Goal: Task Accomplishment & Management: Manage account settings

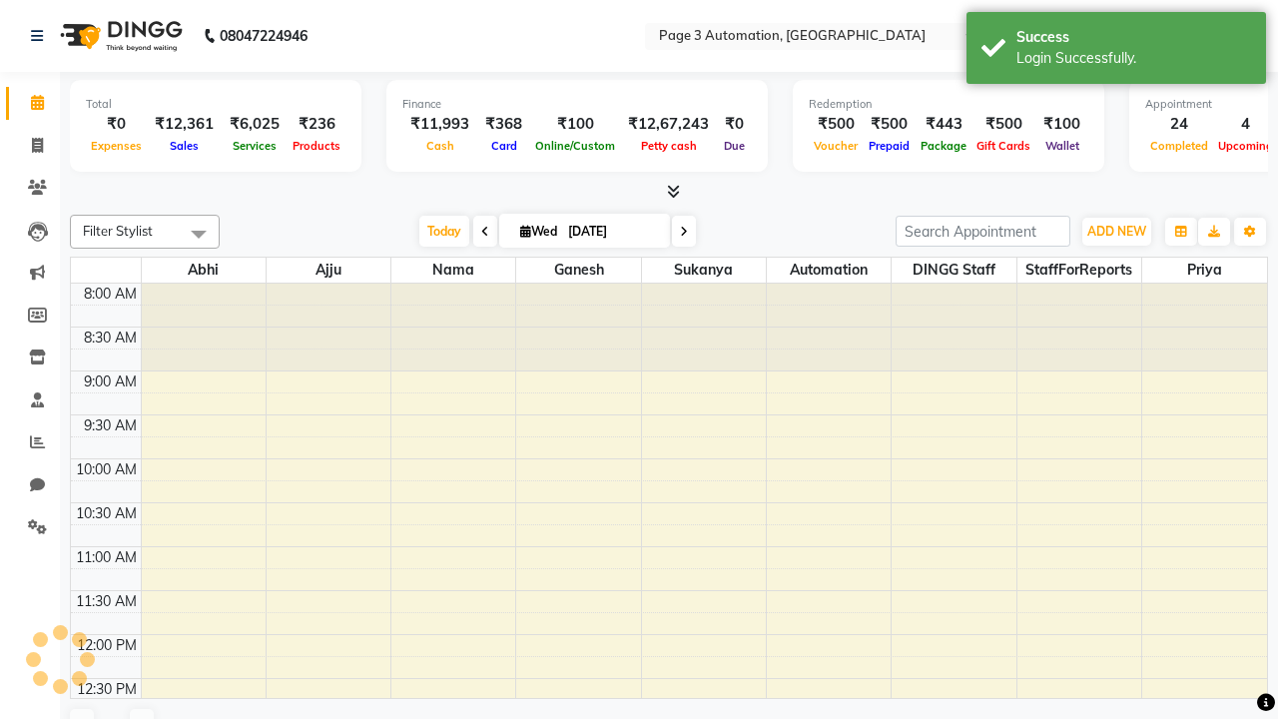
select select "en"
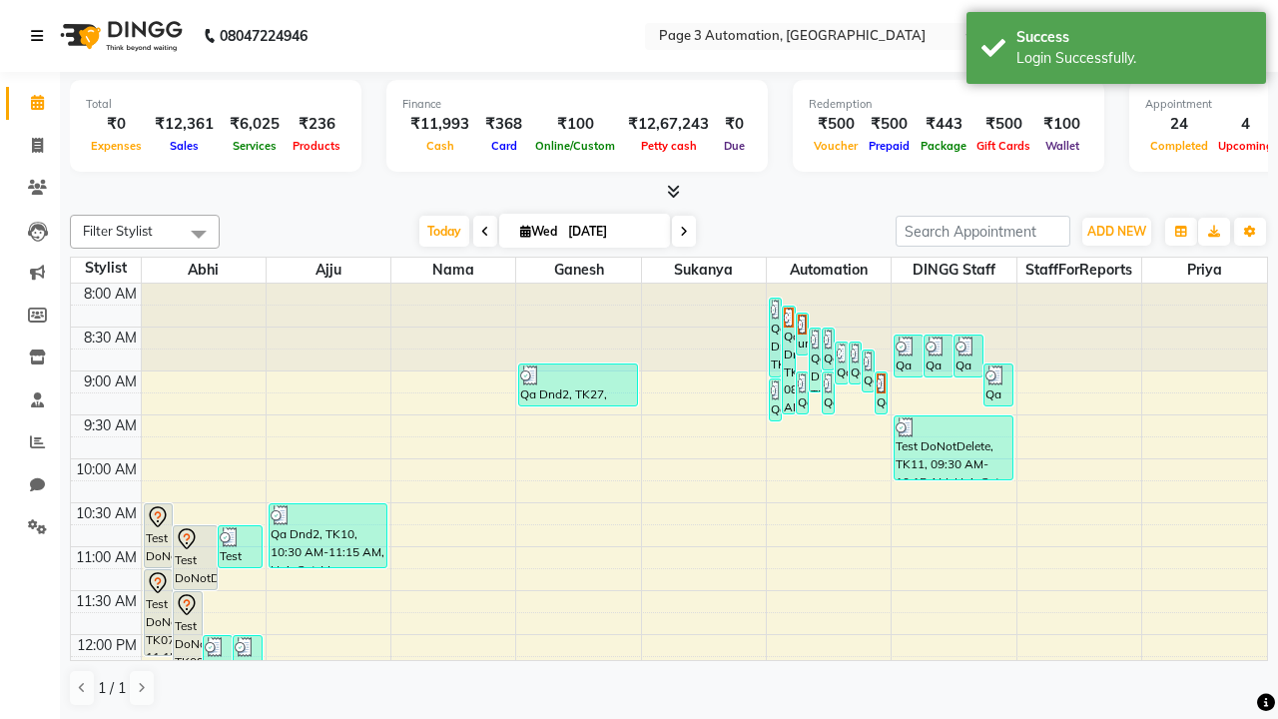
click at [41, 36] on icon at bounding box center [37, 36] width 12 height 14
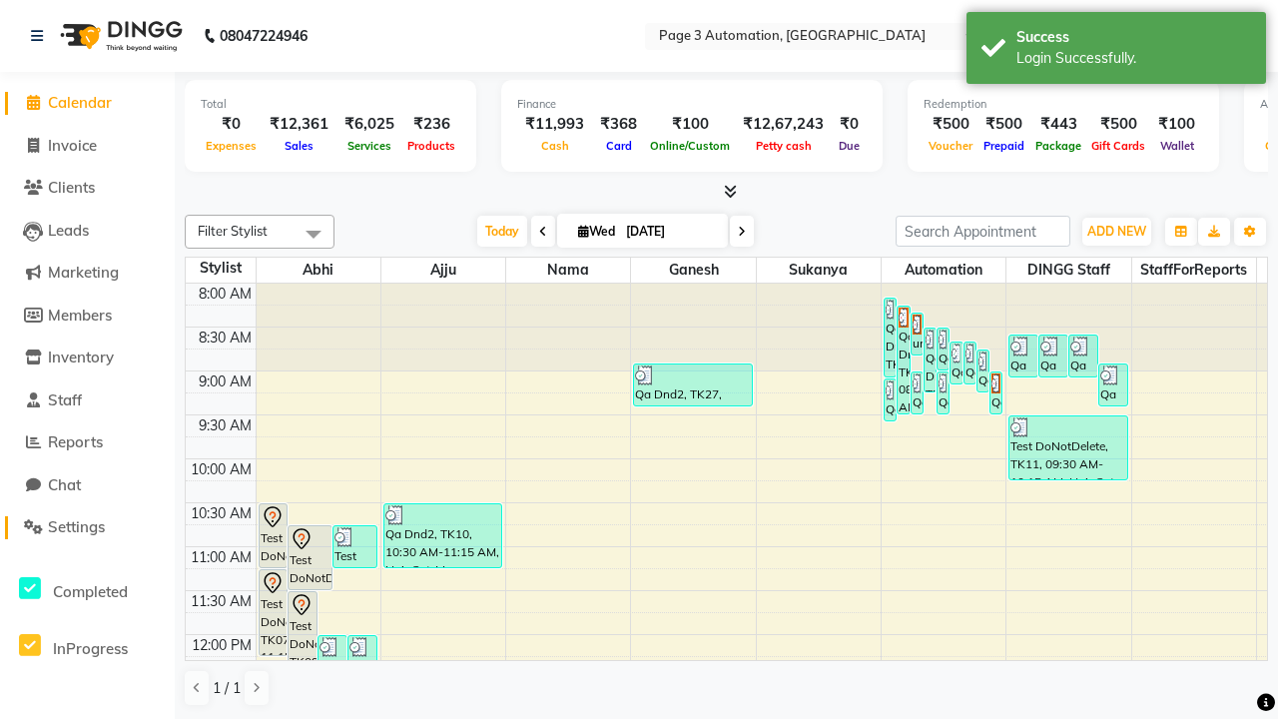
click at [87, 527] on span "Settings" at bounding box center [76, 526] width 57 height 19
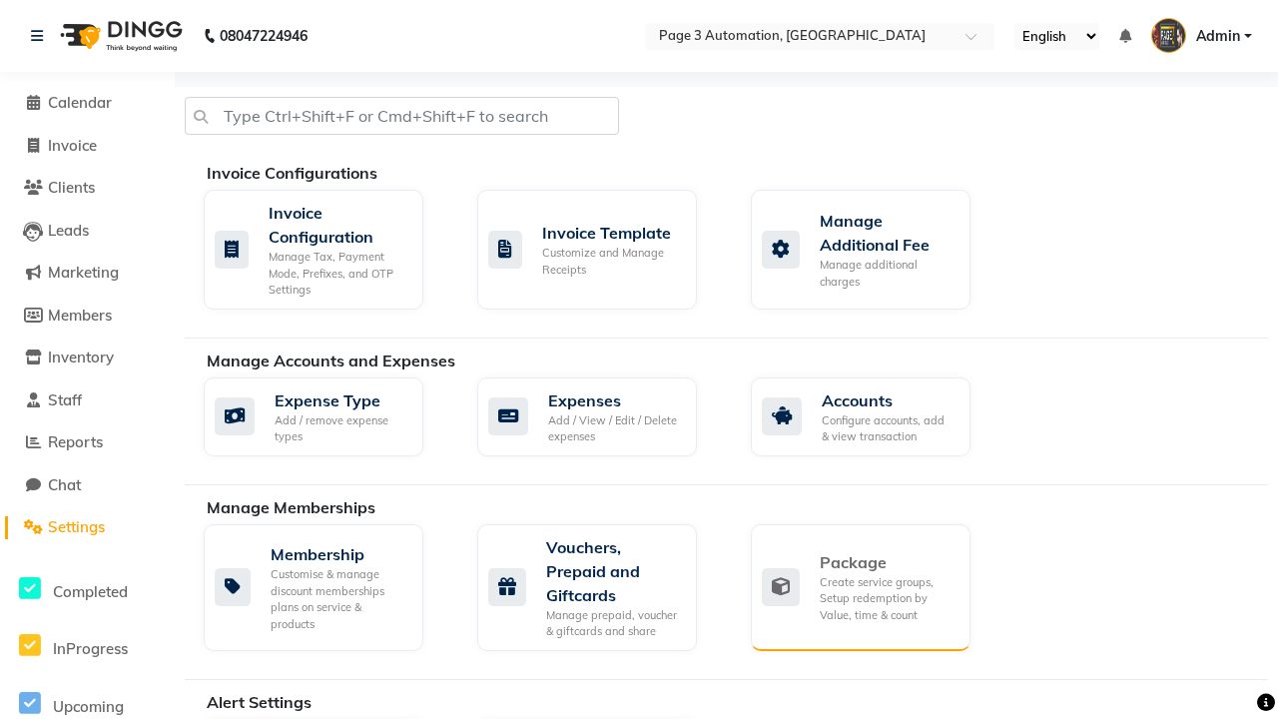
click at [886, 562] on div "Package" at bounding box center [887, 562] width 135 height 24
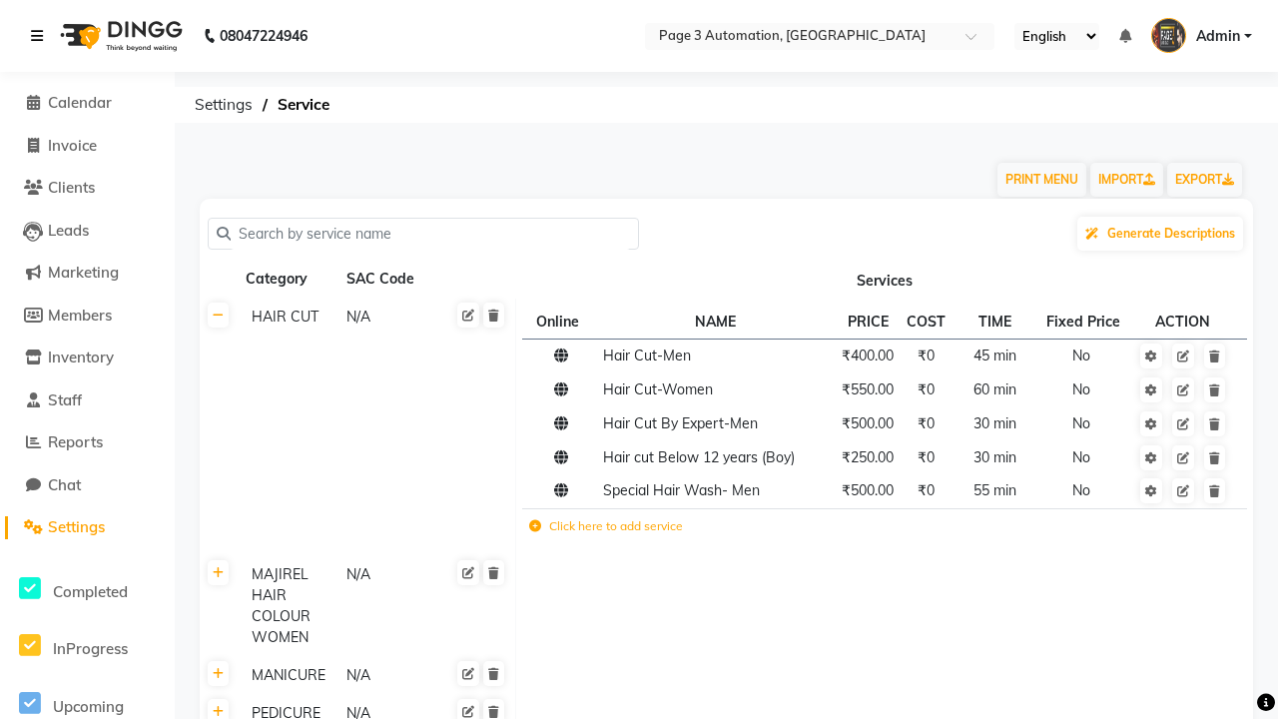
click at [41, 36] on icon at bounding box center [37, 36] width 12 height 14
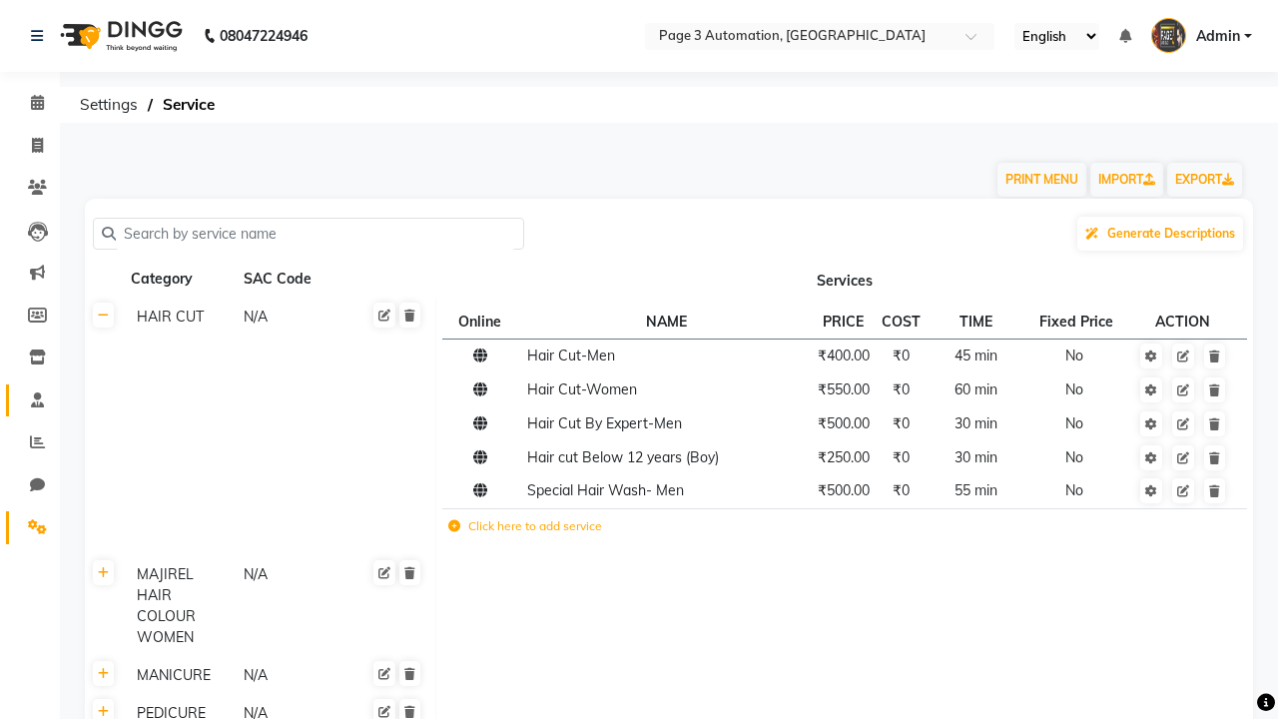
click at [30, 399] on span at bounding box center [37, 400] width 35 height 23
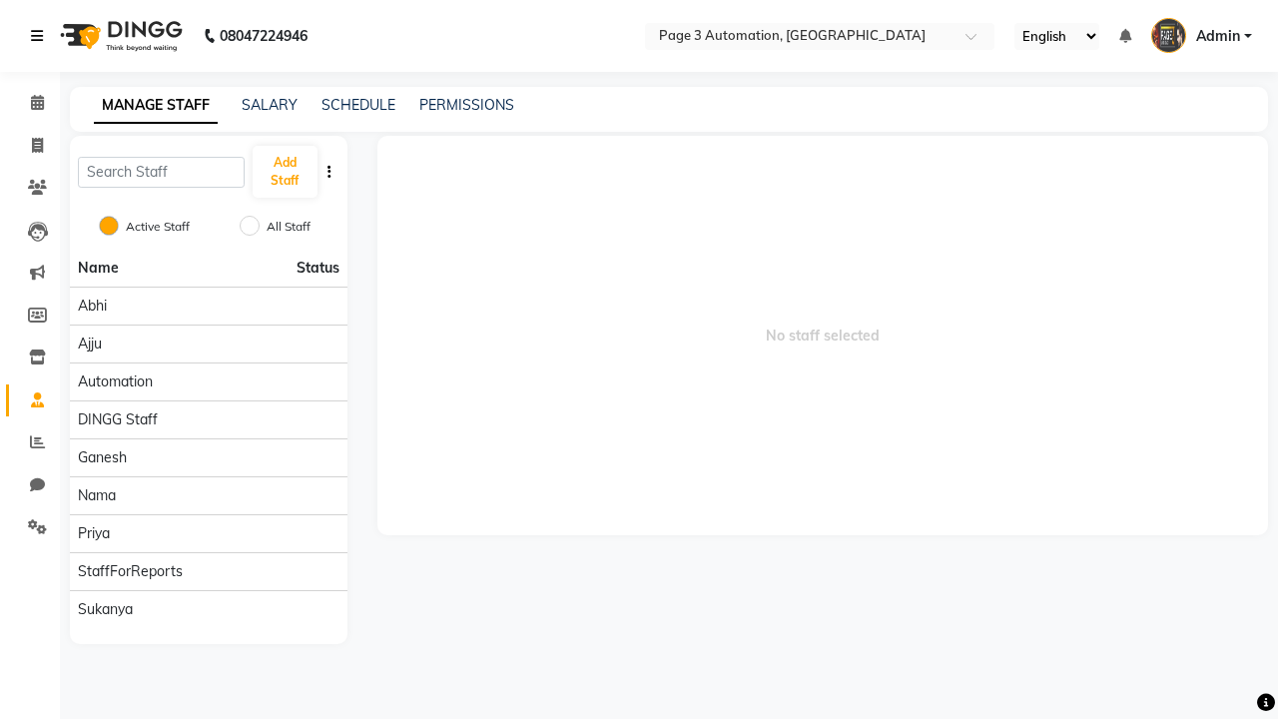
click at [41, 36] on icon at bounding box center [37, 36] width 12 height 14
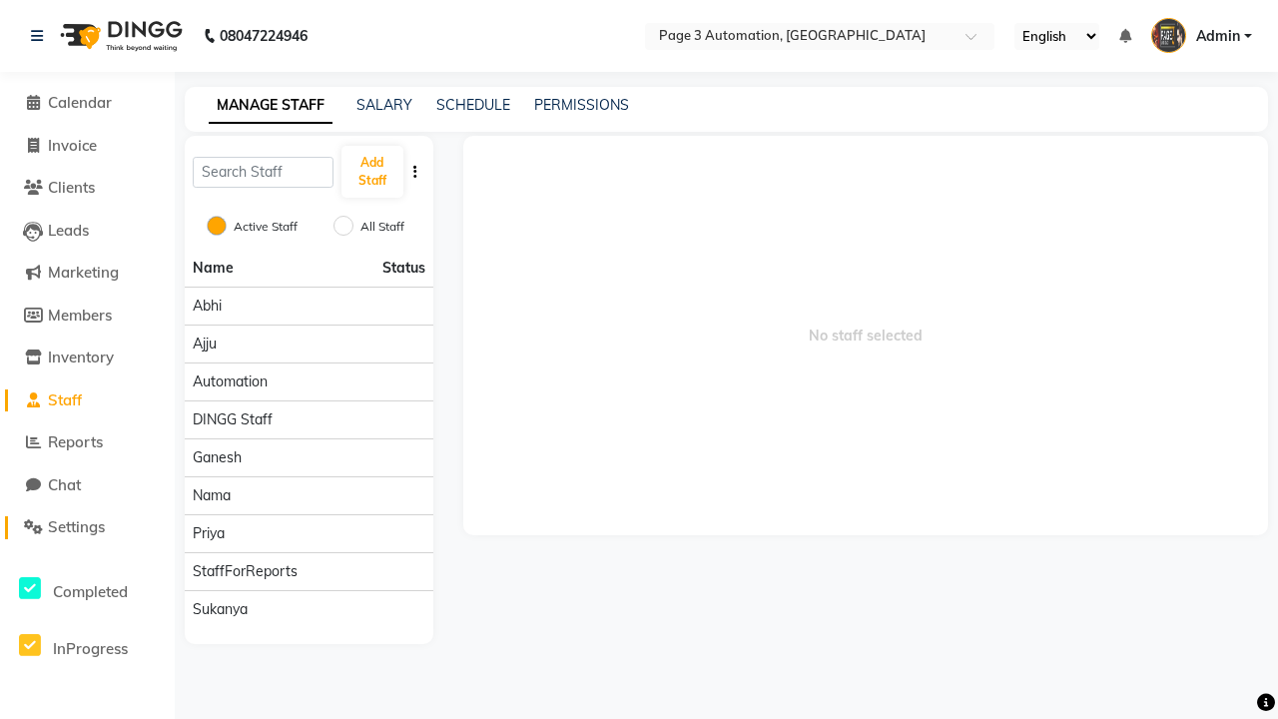
click at [87, 527] on span "Settings" at bounding box center [76, 526] width 57 height 19
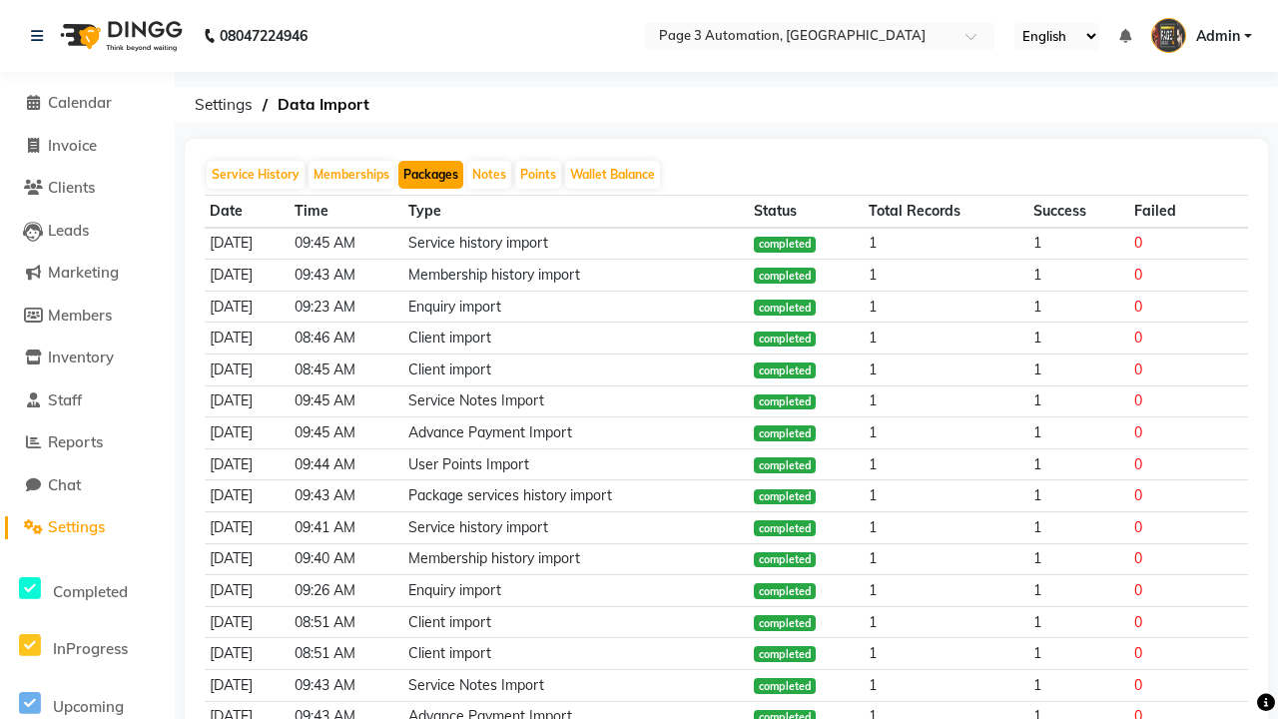
click at [430, 175] on button "Packages" at bounding box center [430, 175] width 65 height 28
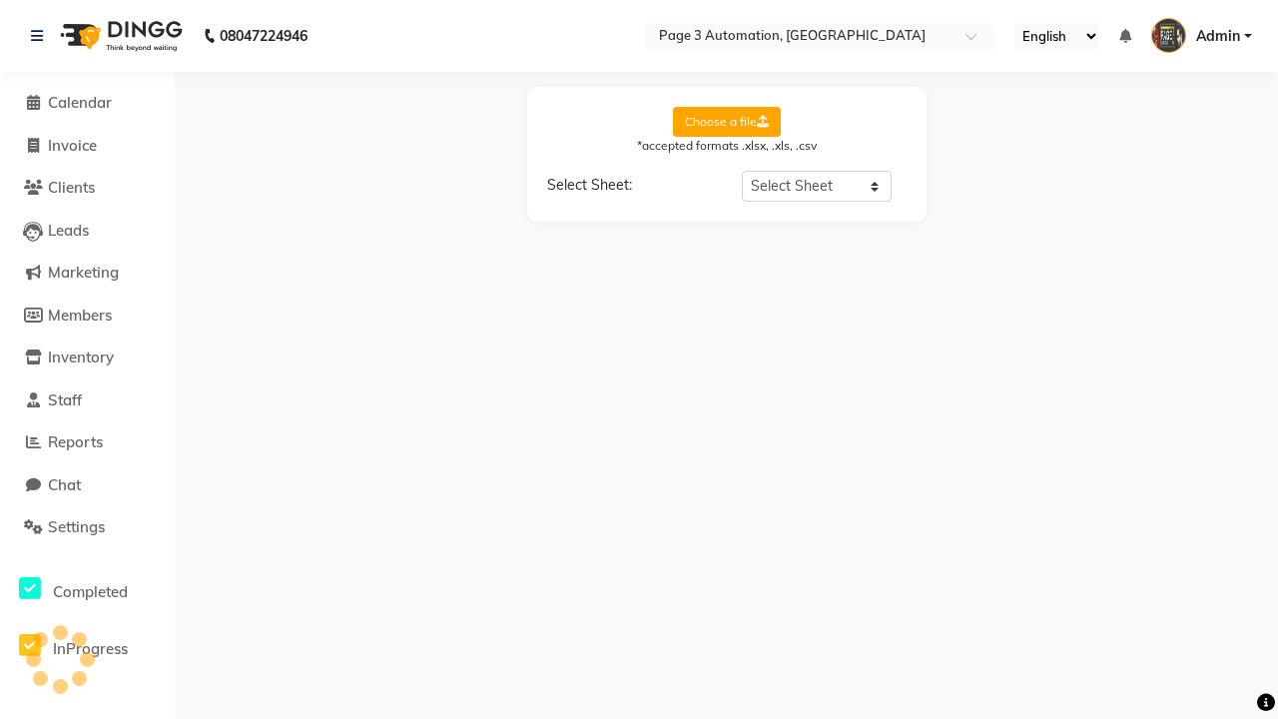
select select "Sheet1"
select select "Client Name"
select select "Client Mobile"
select select "Package Name"
select select "Start Date"
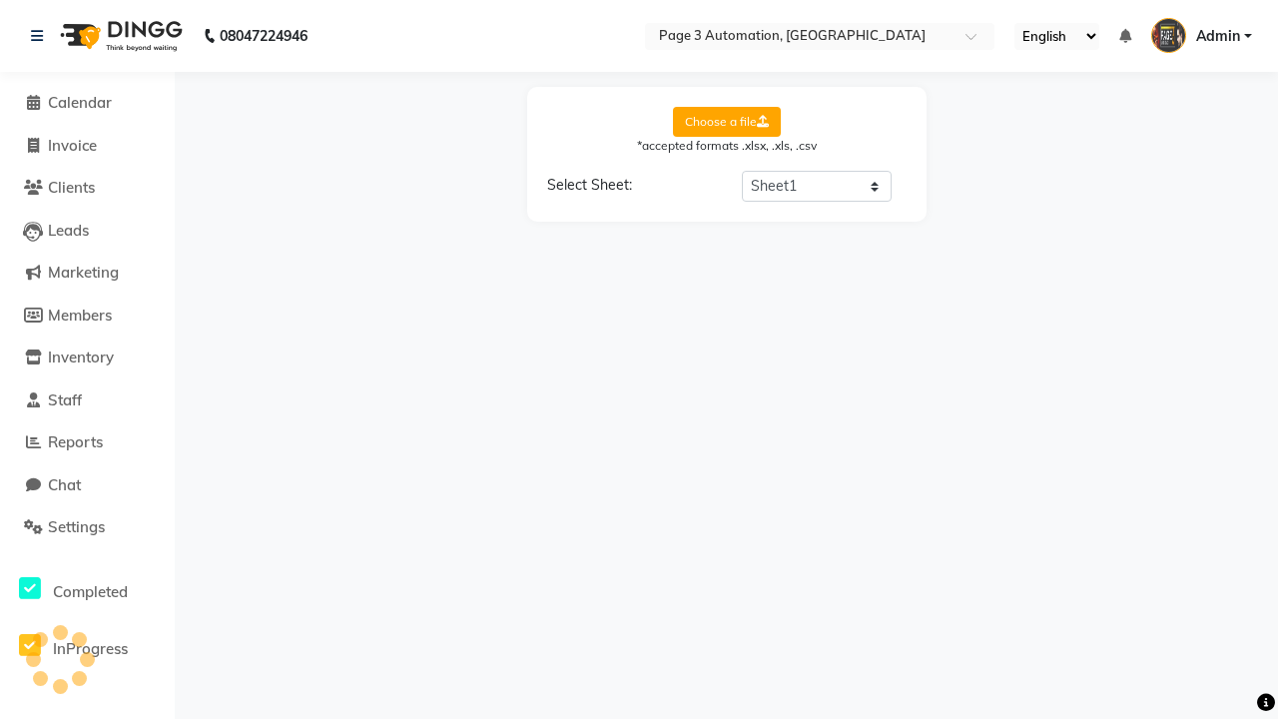
select select "End Date"
select select "Employee Name"
select select "Amount"
select select "Service Name"
select select "Total Count"
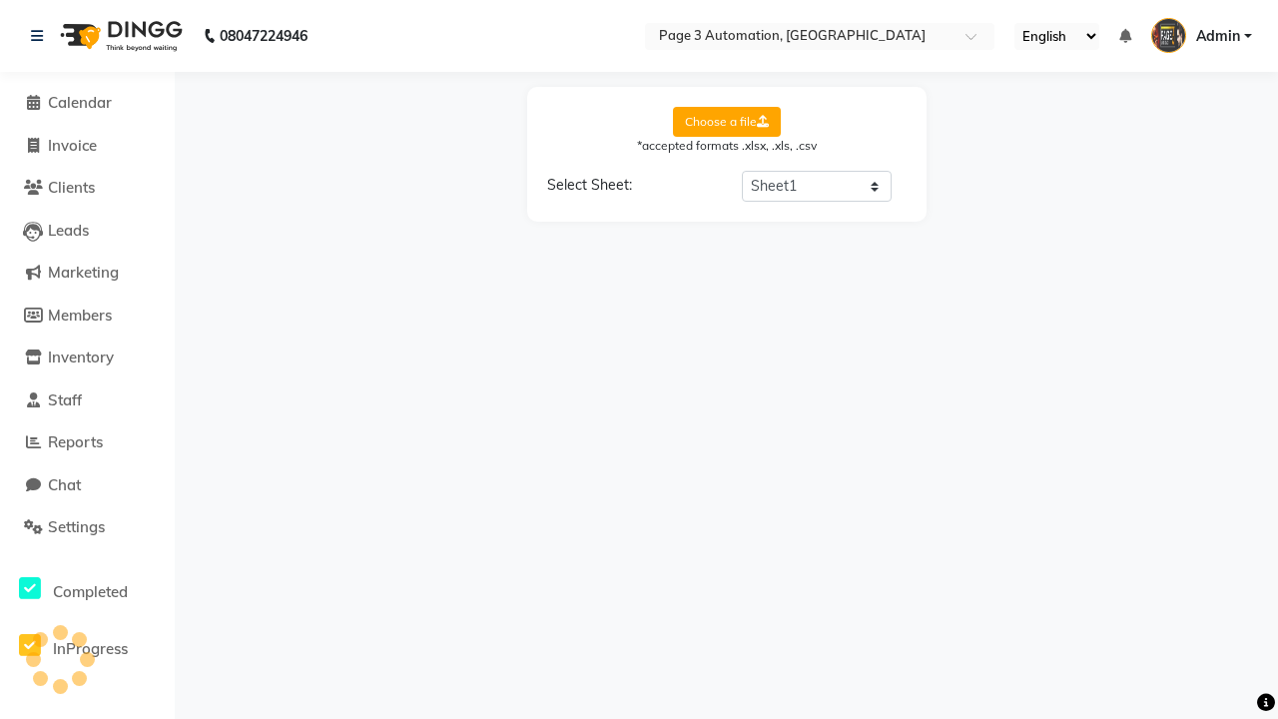
select select "Available Count"
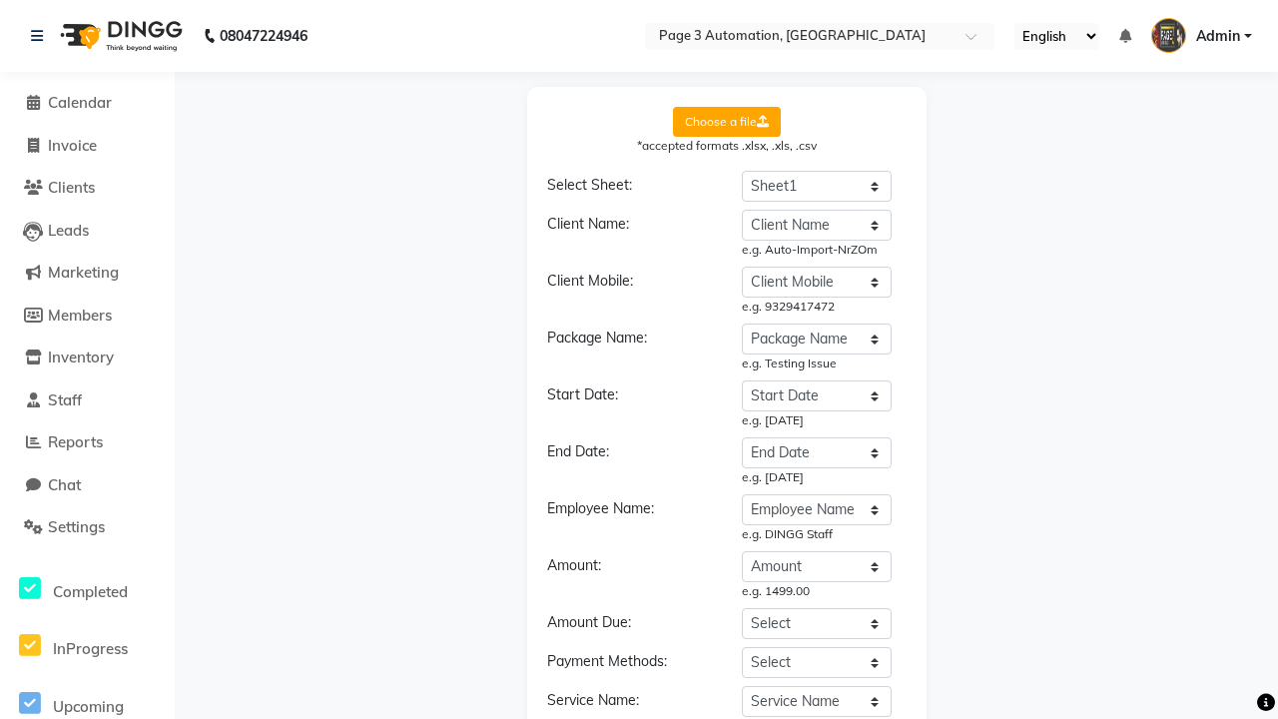
select select "DD/MM/YYYY"
select select "END DATE"
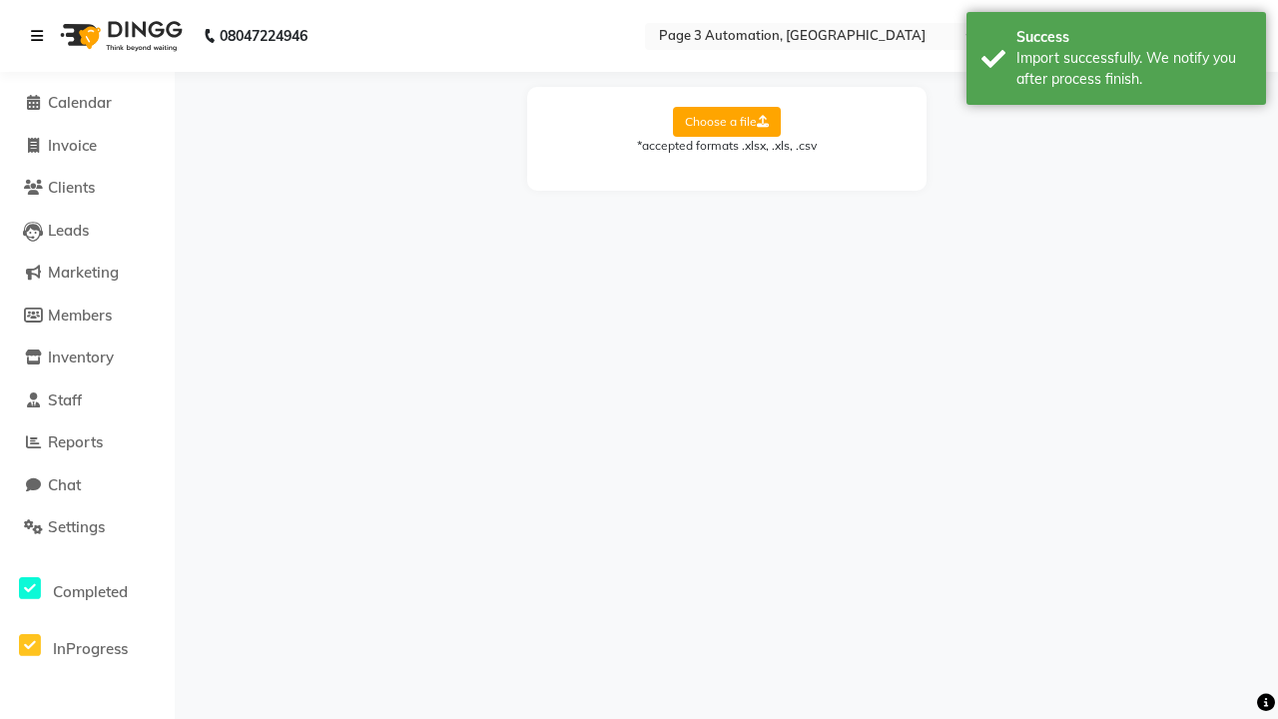
click at [1116, 61] on div "Import successfully. We notify you after process finish." at bounding box center [1133, 69] width 235 height 42
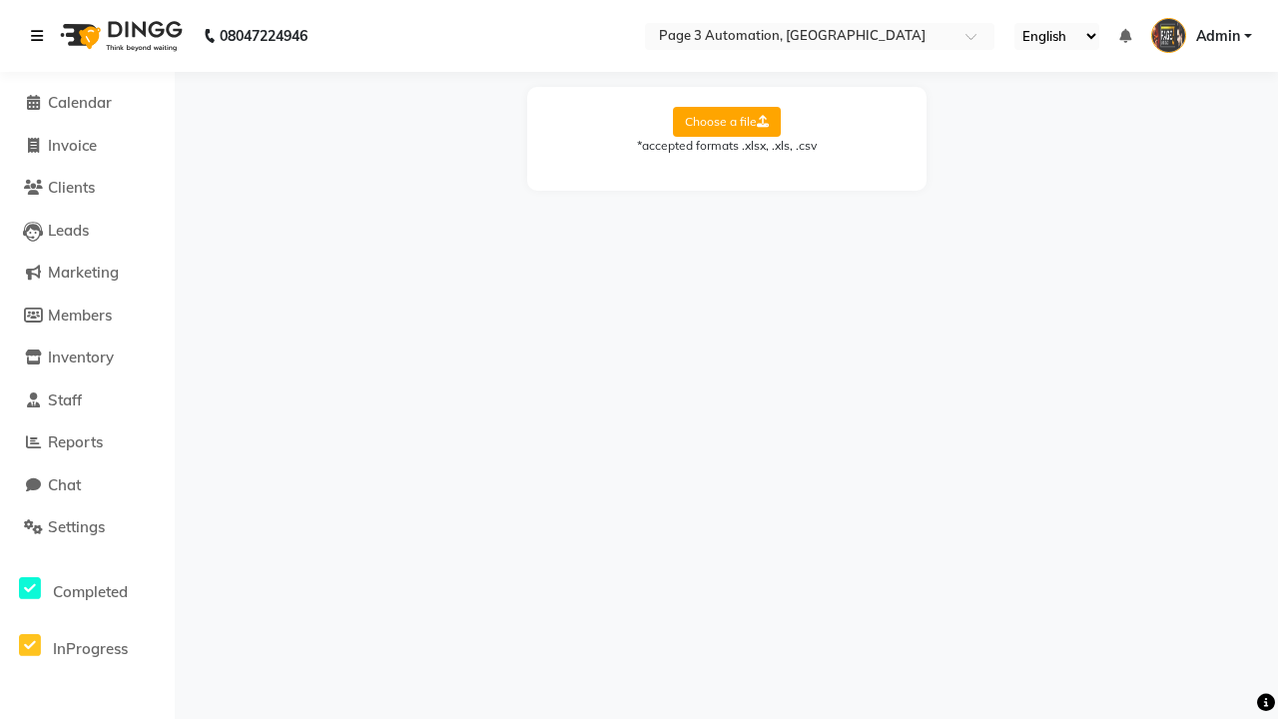
click at [41, 36] on icon at bounding box center [37, 36] width 12 height 14
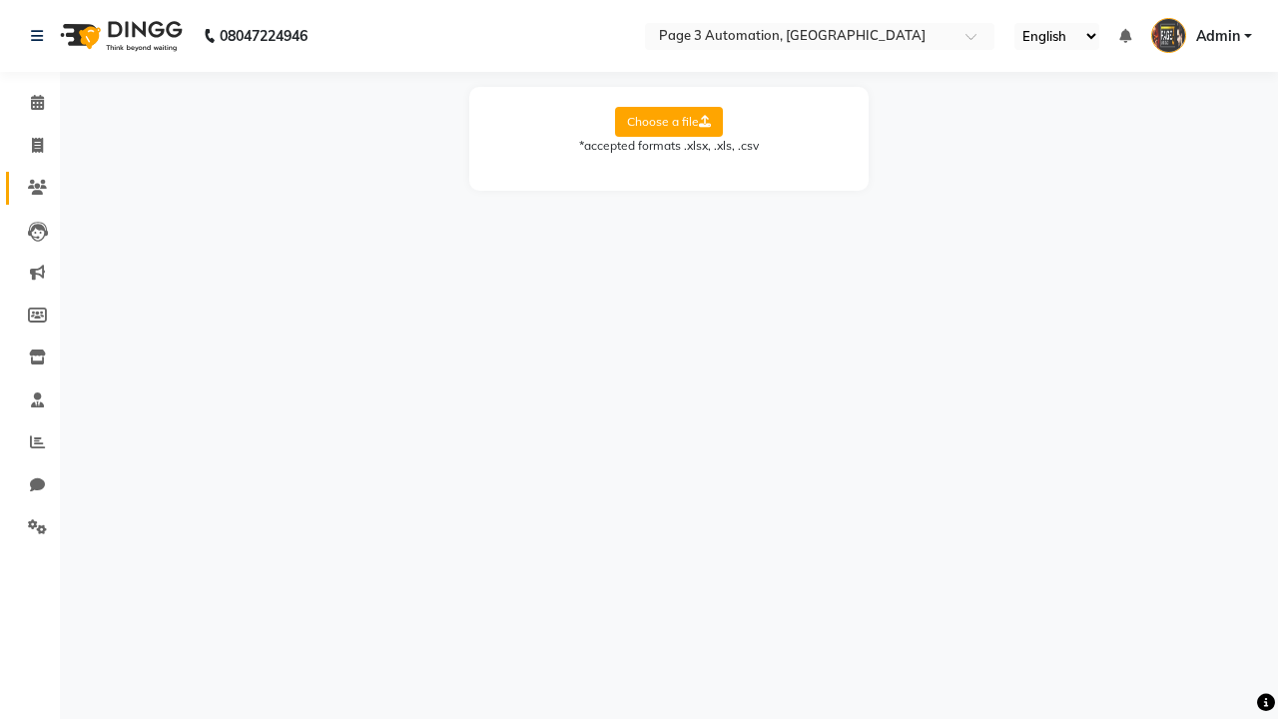
click at [30, 188] on icon at bounding box center [37, 187] width 19 height 15
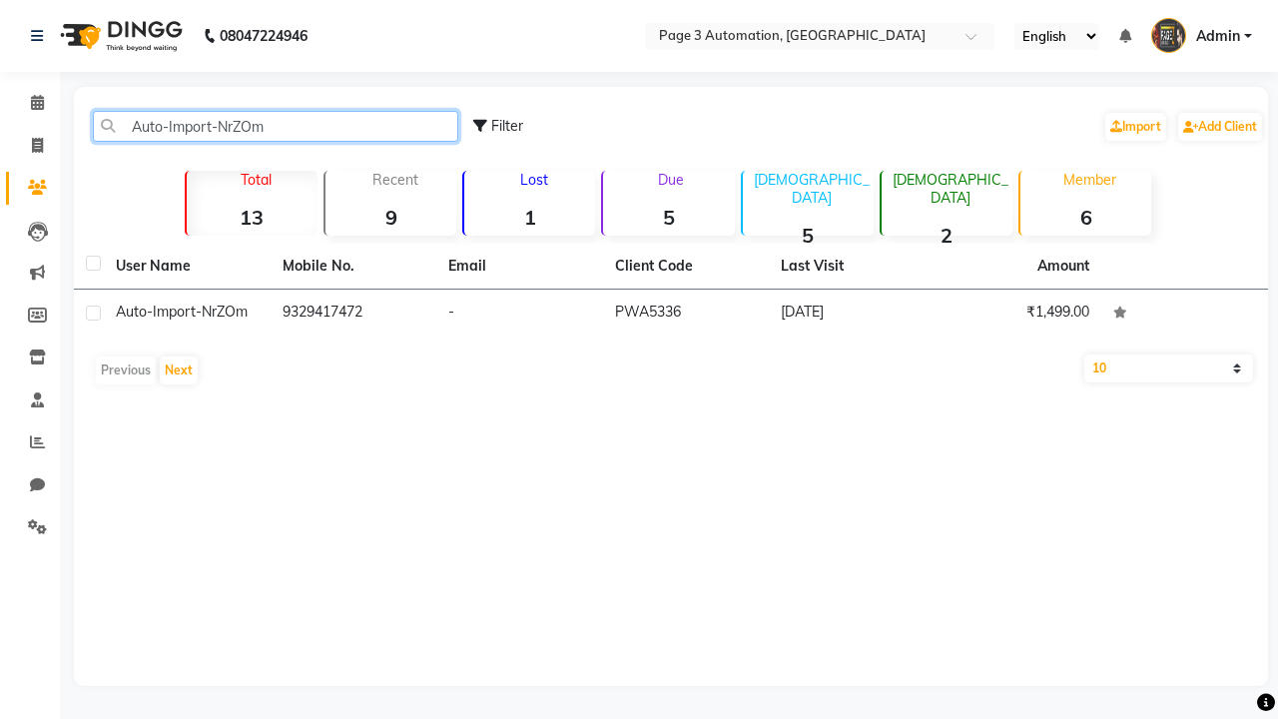
type input "Auto-Import-NrZOm"
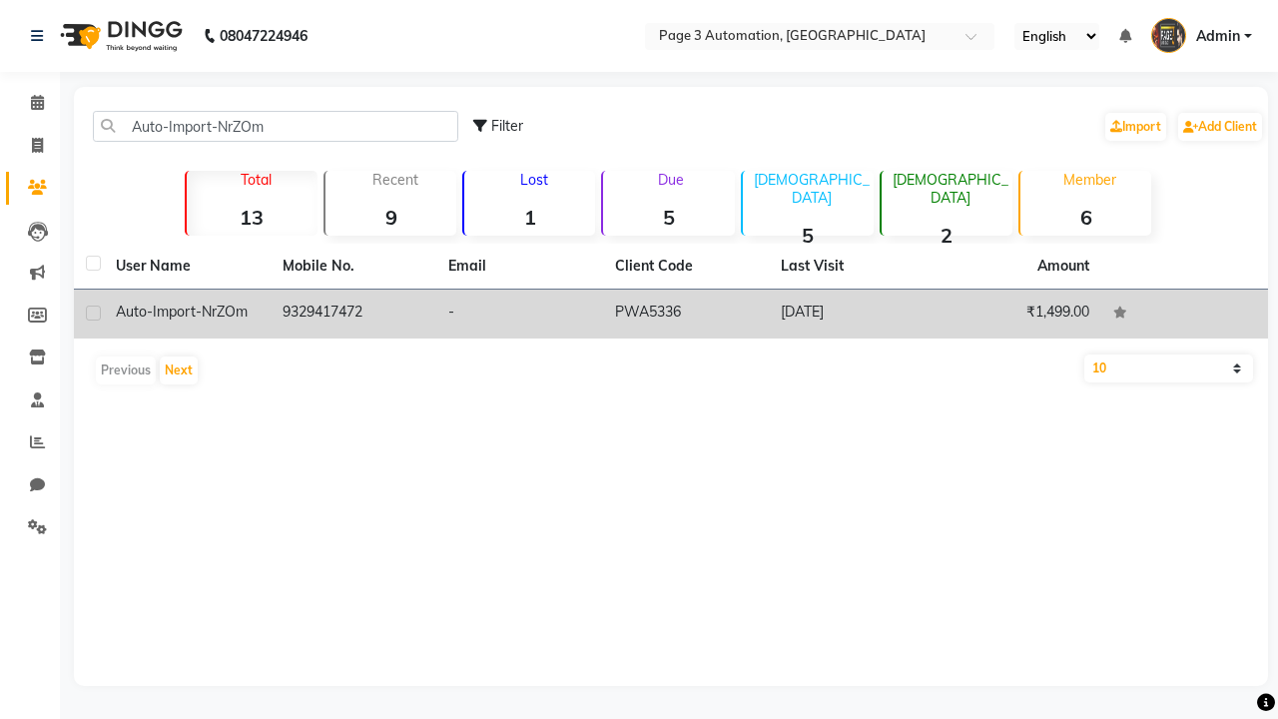
click at [671, 313] on td "PWA5336" at bounding box center [686, 313] width 167 height 49
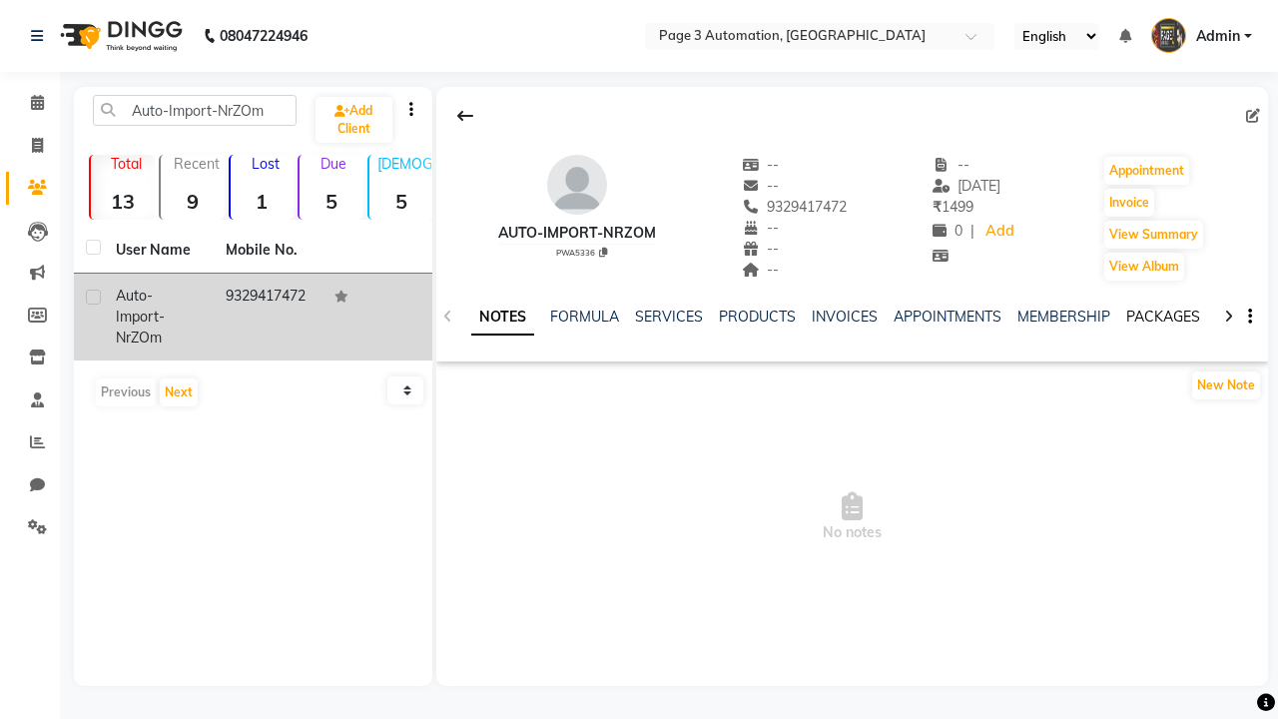
click at [1162, 316] on link "PACKAGES" at bounding box center [1163, 316] width 74 height 18
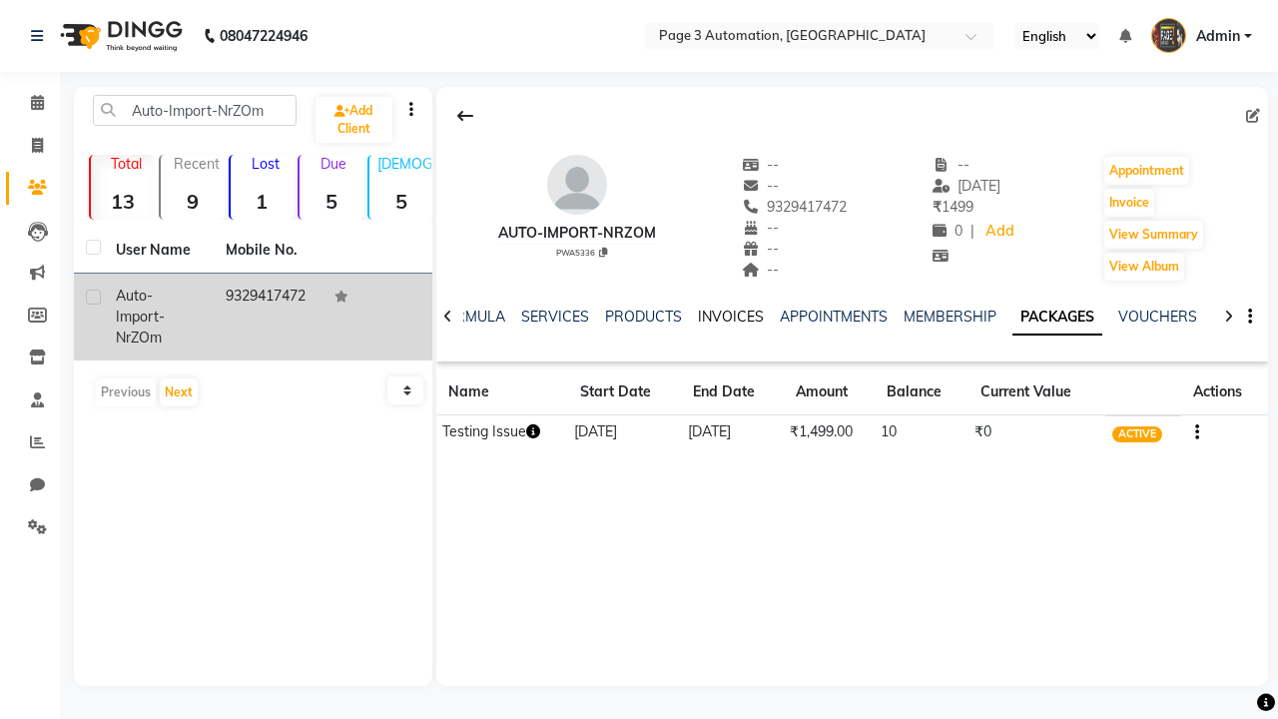
click at [730, 316] on link "INVOICES" at bounding box center [731, 316] width 66 height 18
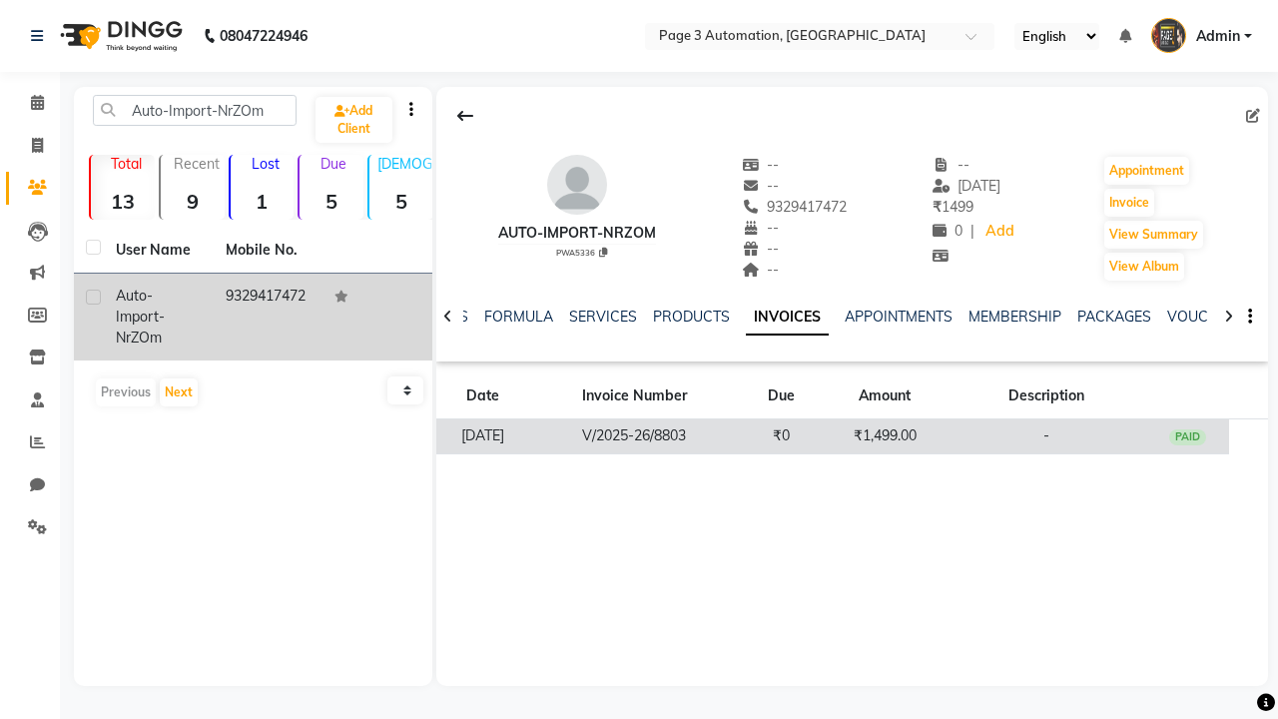
click at [851, 435] on td "₹1,499.00" at bounding box center [885, 436] width 124 height 35
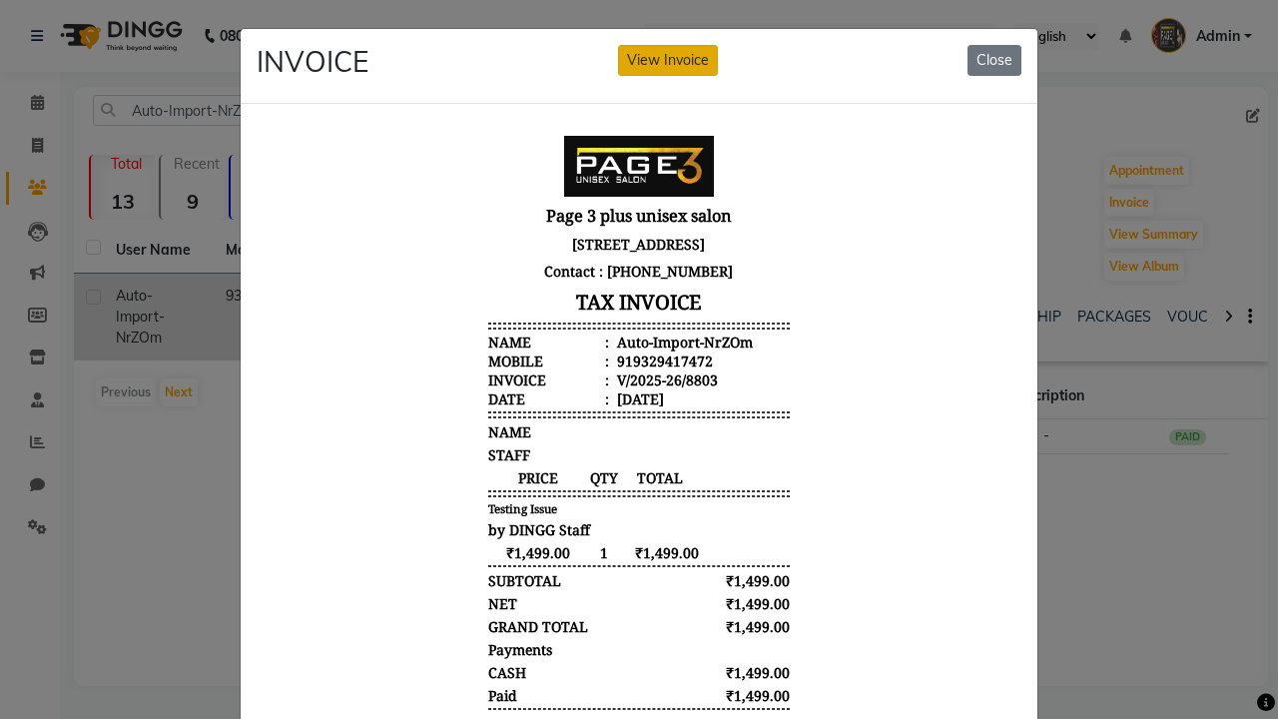
click at [668, 60] on button "View Invoice" at bounding box center [668, 60] width 100 height 31
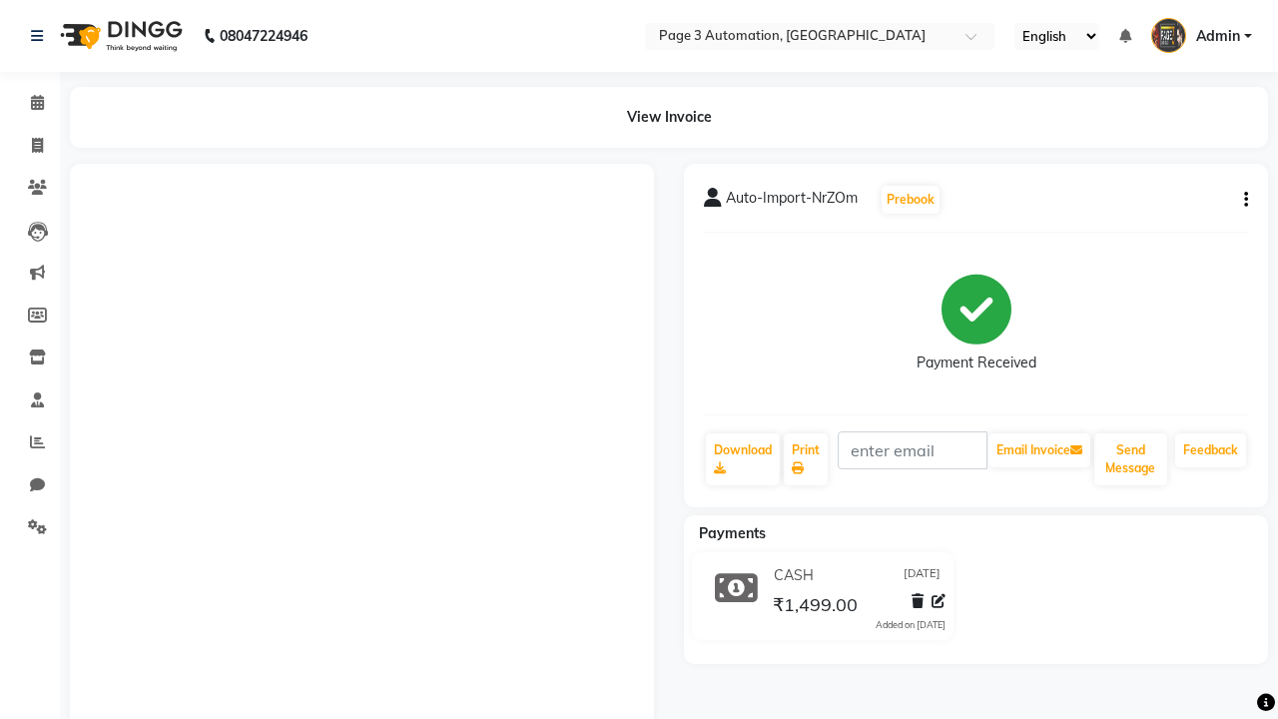
click at [1242, 200] on button "button" at bounding box center [1242, 200] width 12 height 21
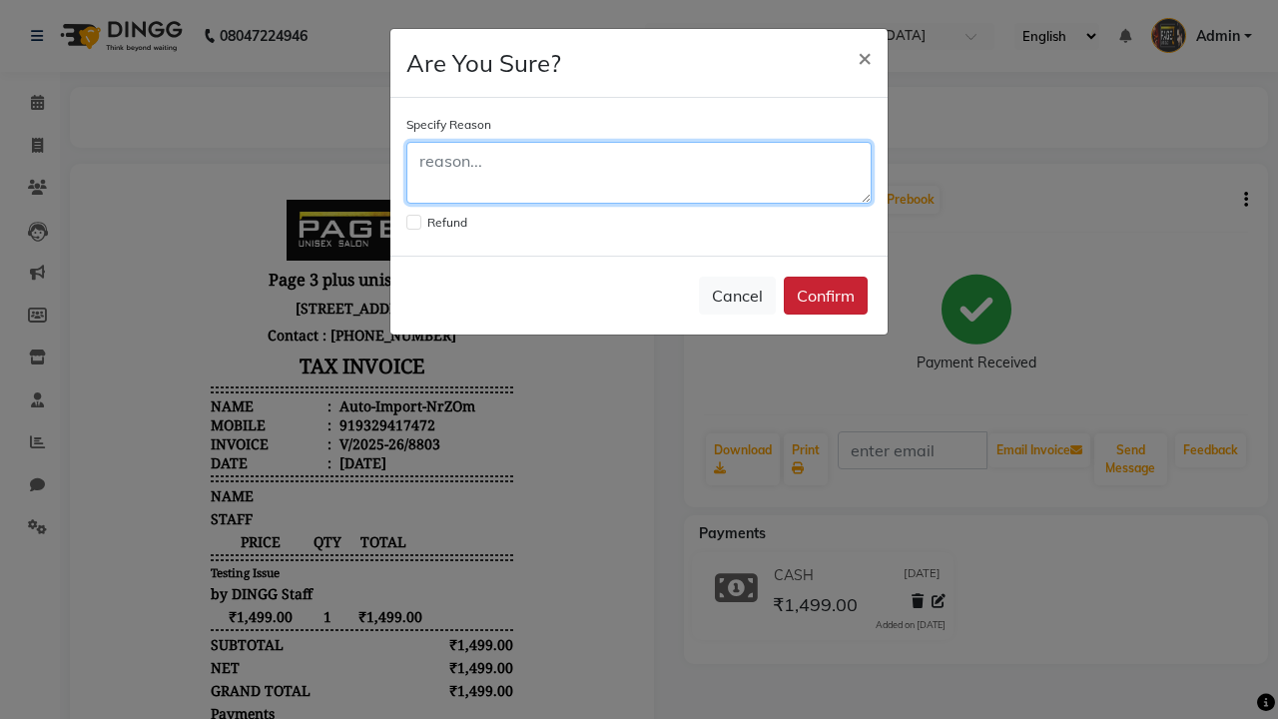
click at [639, 173] on textarea at bounding box center [638, 173] width 465 height 62
type textarea "Testing"
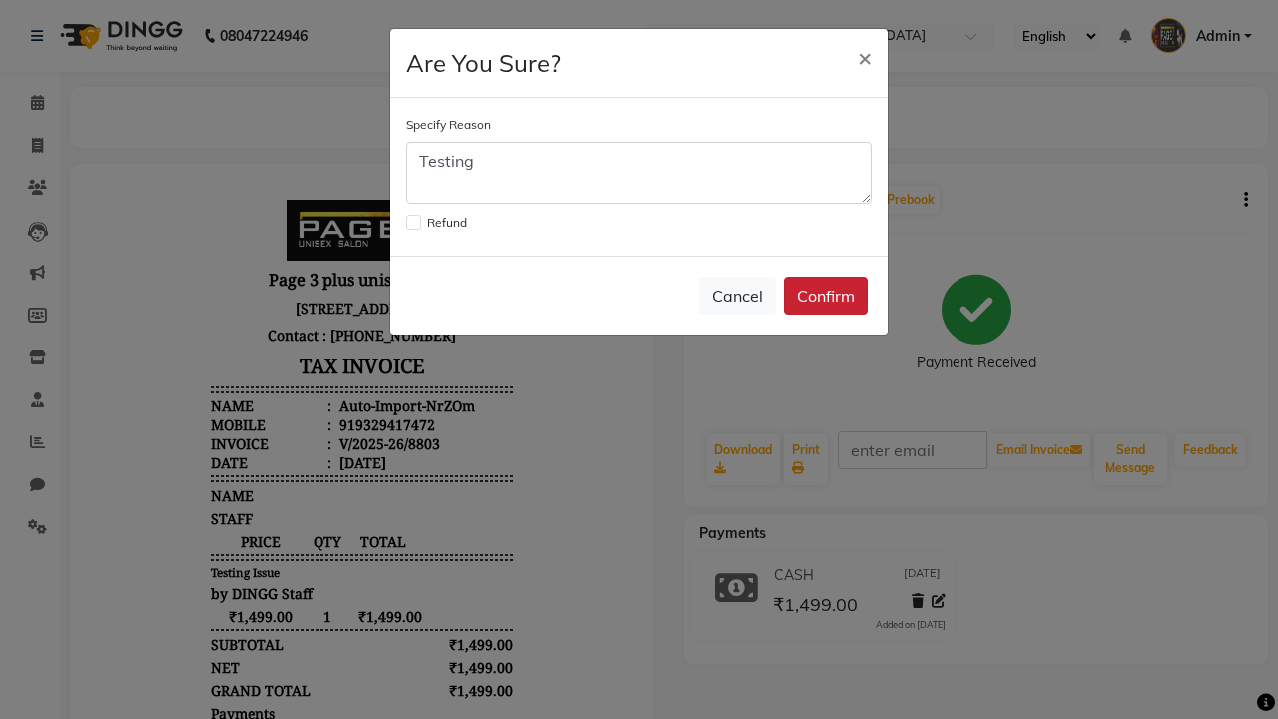
click at [826, 295] on button "Confirm" at bounding box center [826, 296] width 84 height 38
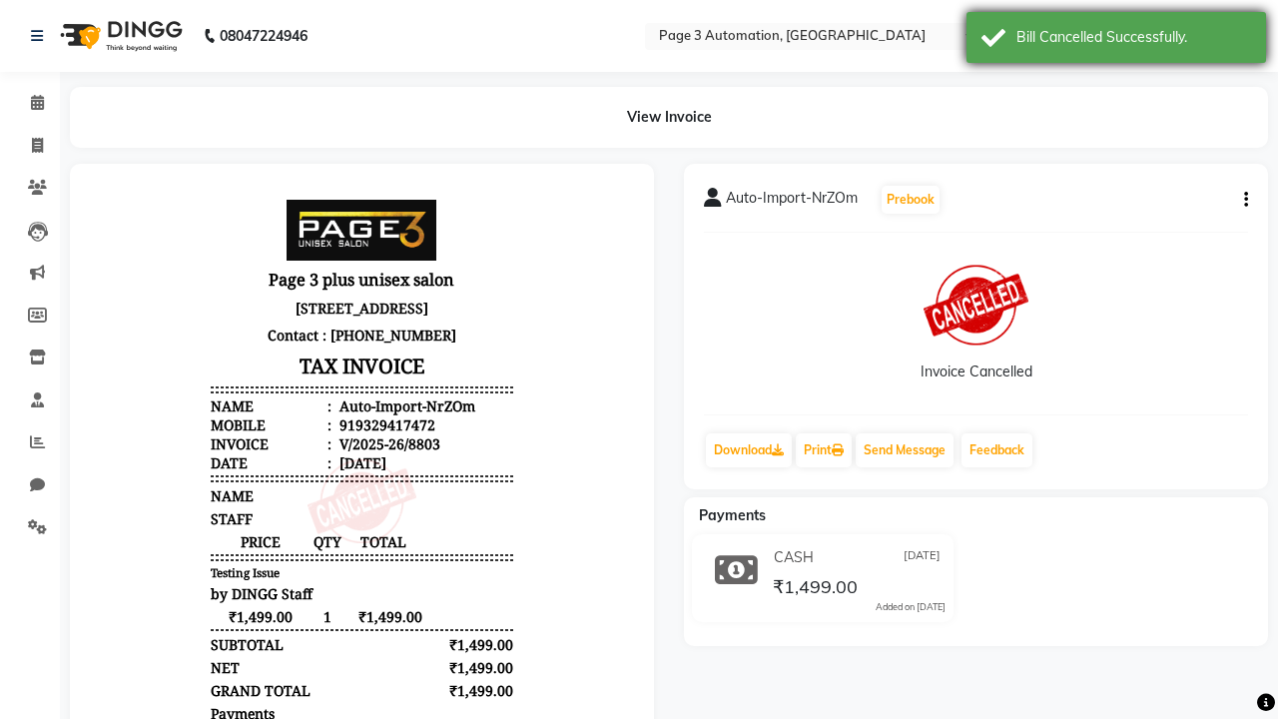
click at [1116, 40] on div "Bill Cancelled Successfully." at bounding box center [1133, 37] width 235 height 21
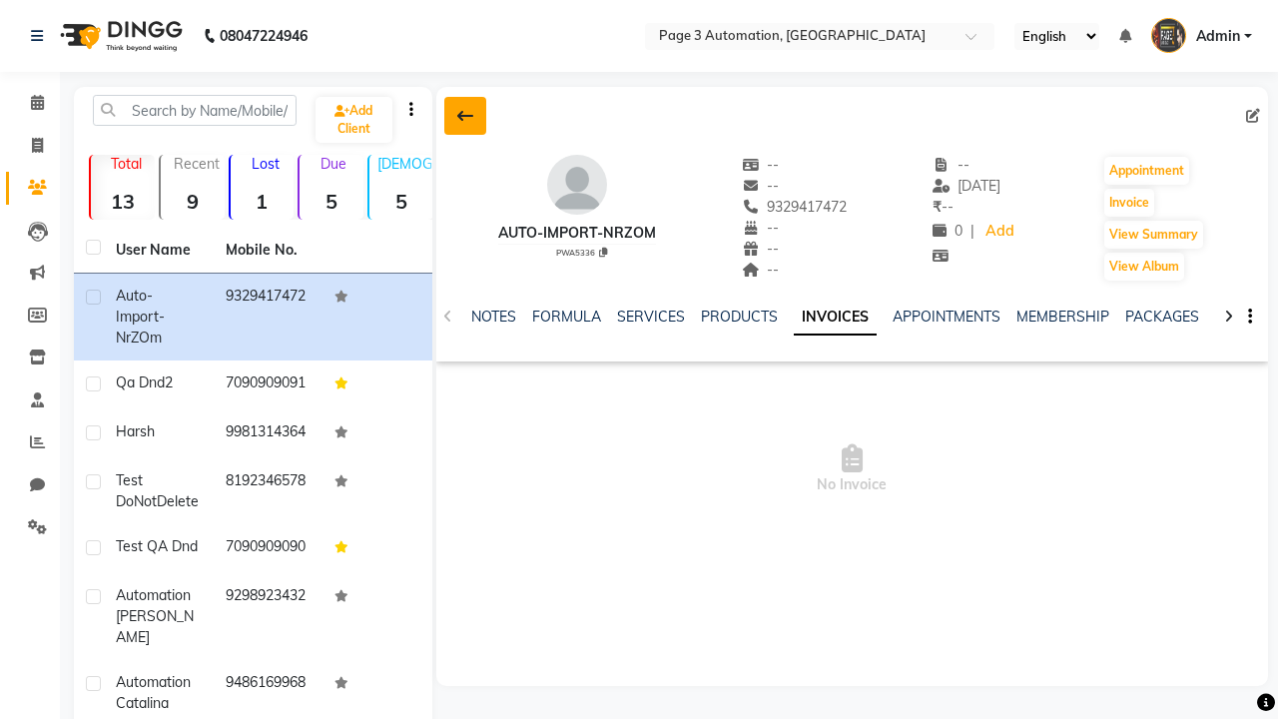
click at [464, 116] on icon at bounding box center [465, 116] width 16 height 16
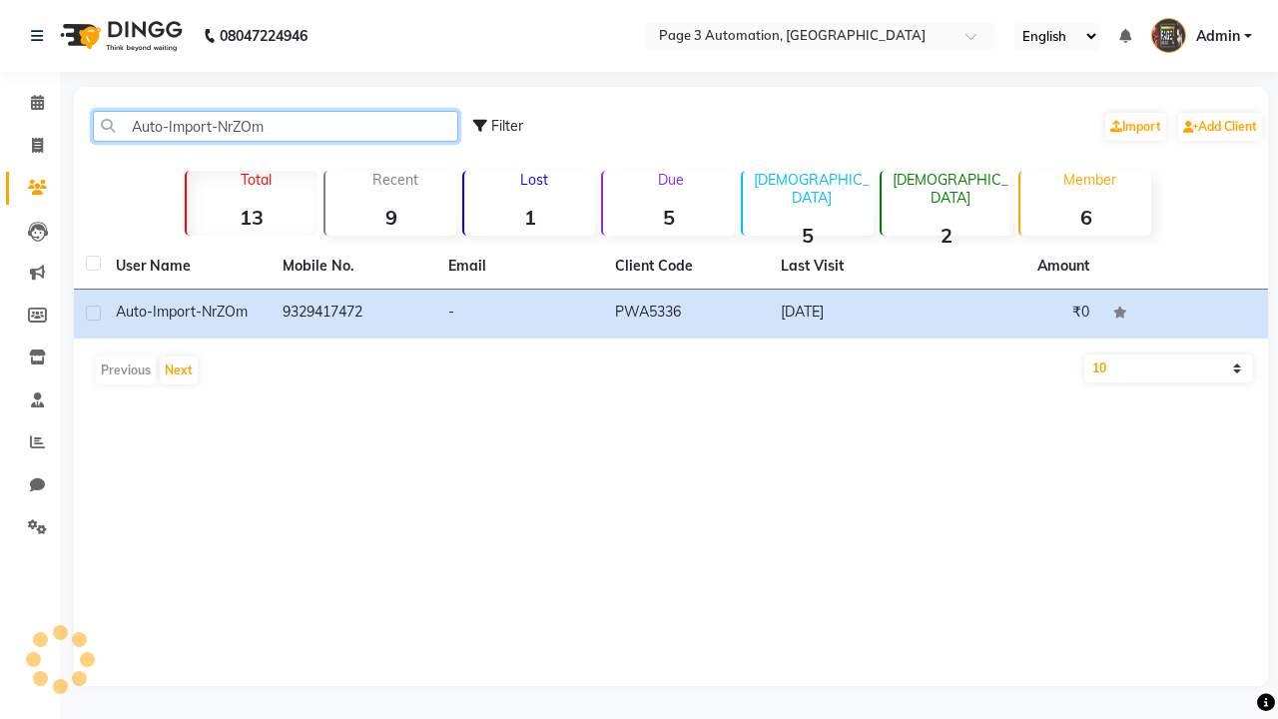
type input "Auto-Import-NrZOm"
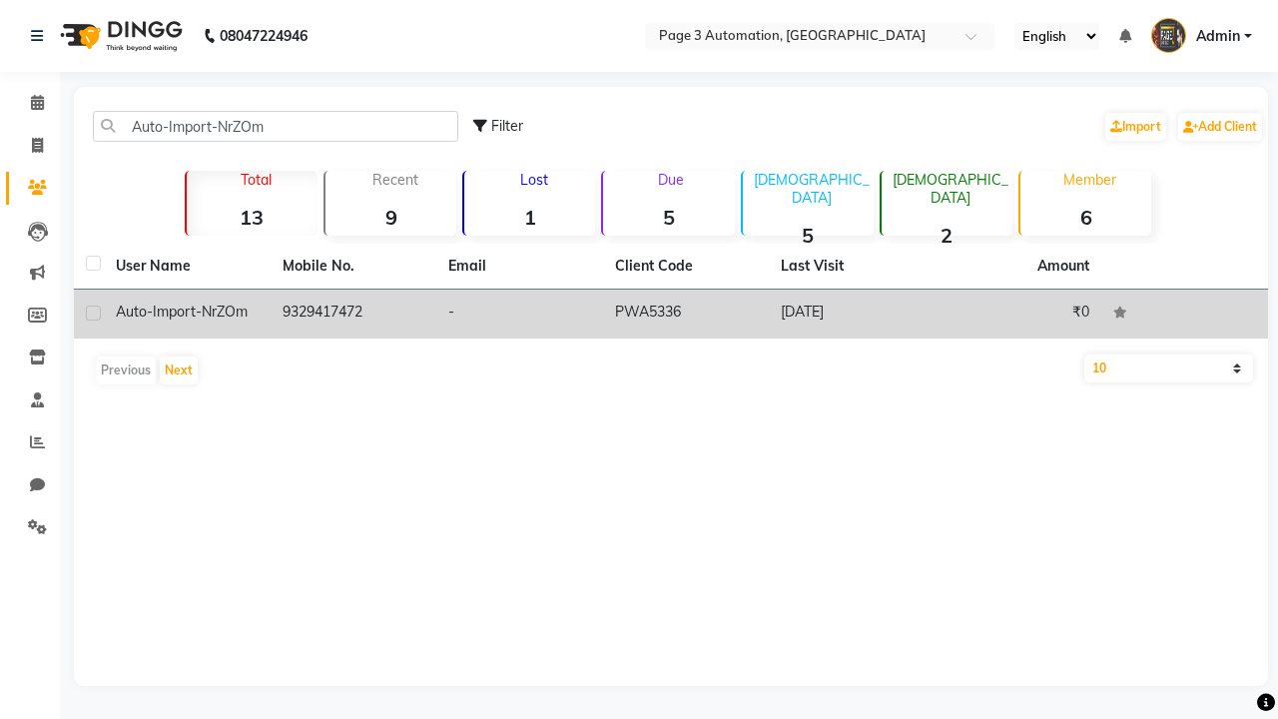
click at [671, 313] on td "PWA5336" at bounding box center [686, 313] width 167 height 49
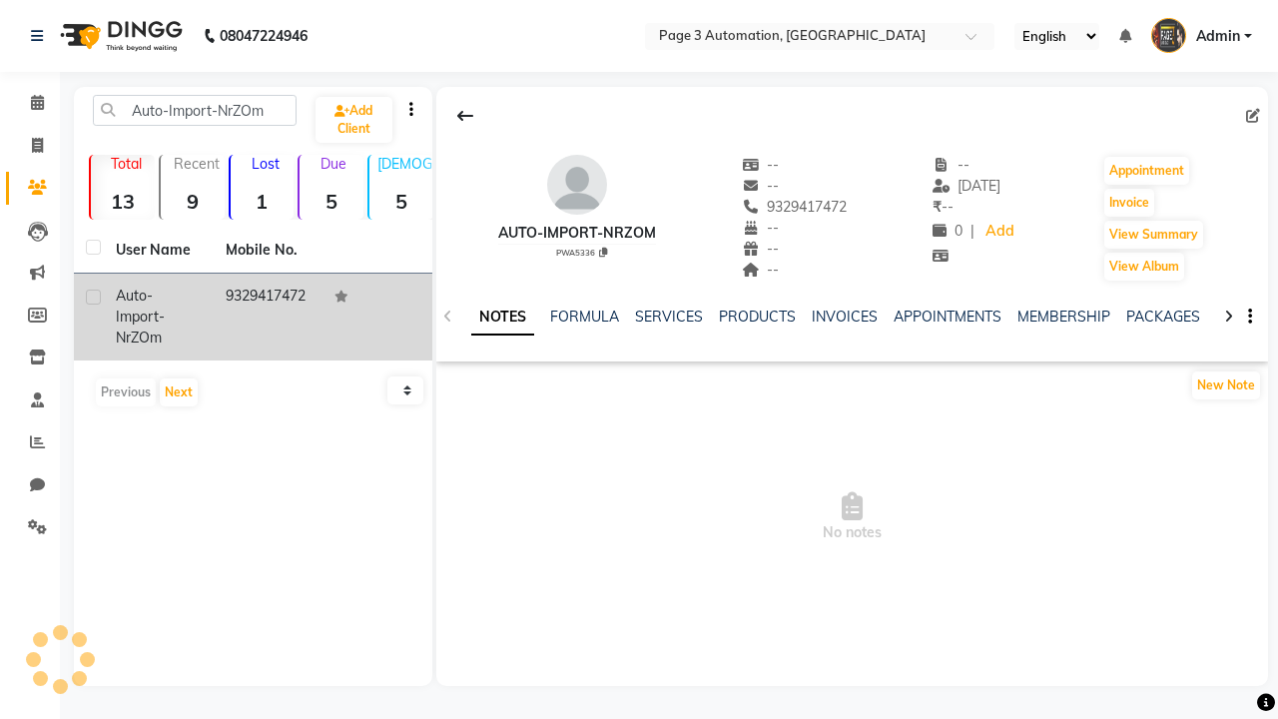
click at [93, 296] on label at bounding box center [93, 296] width 15 height 15
click at [93, 296] on input "checkbox" at bounding box center [92, 297] width 13 height 13
checkbox input "true"
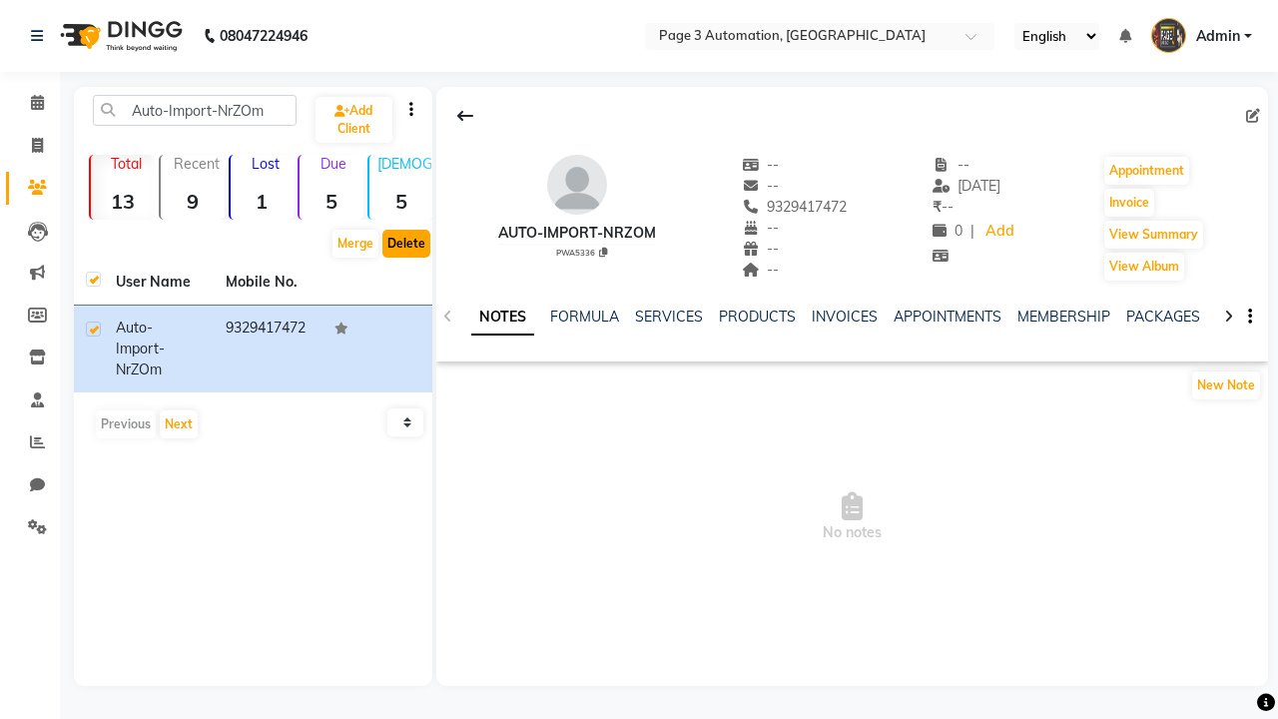
click at [405, 244] on button "Delete" at bounding box center [406, 244] width 48 height 28
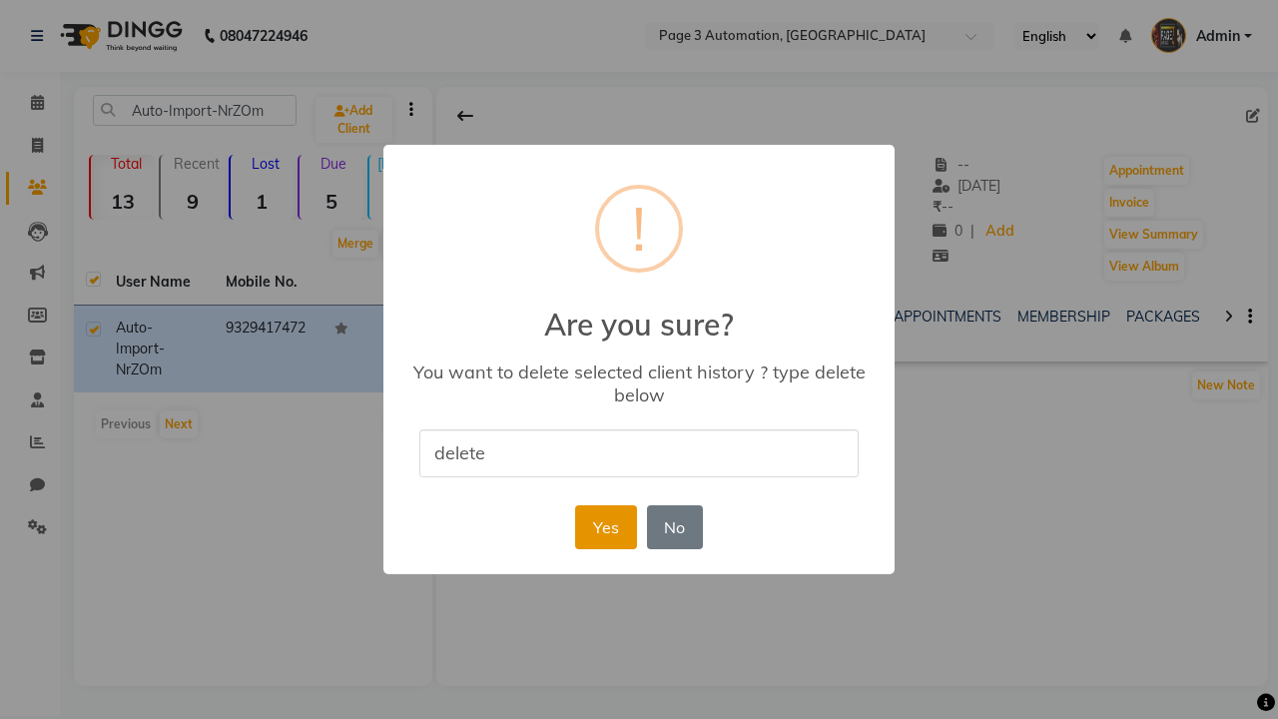
type input "delete"
click at [605, 526] on button "Yes" at bounding box center [605, 527] width 61 height 44
